Goal: Find specific page/section: Find specific page/section

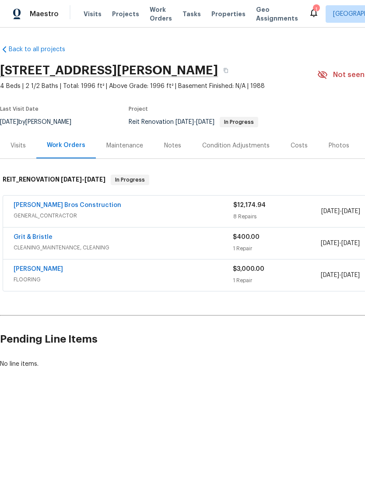
click at [100, 278] on span "FLOORING" at bounding box center [123, 279] width 219 height 9
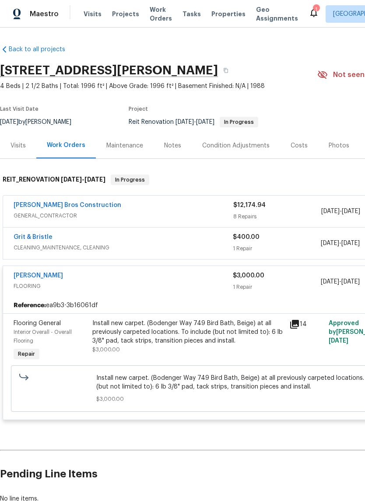
click at [216, 14] on span "Properties" at bounding box center [228, 14] width 34 height 9
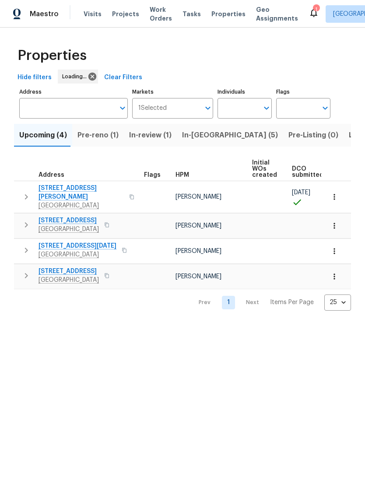
click at [193, 141] on span "In-[GEOGRAPHIC_DATA] (5)" at bounding box center [230, 135] width 96 height 12
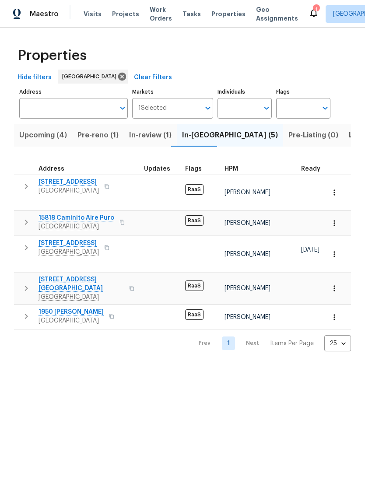
click at [63, 275] on span "[STREET_ADDRESS][GEOGRAPHIC_DATA]" at bounding box center [81, 284] width 85 height 18
